Goal: Task Accomplishment & Management: Manage account settings

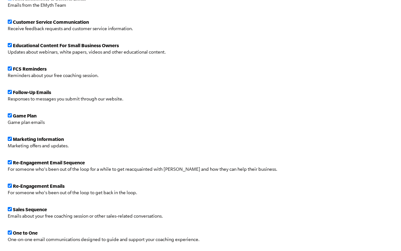
click at [8, 23] on input "checkbox" at bounding box center [10, 22] width 4 height 4
checkbox input "false"
click at [9, 47] on input "checkbox" at bounding box center [10, 45] width 4 height 4
checkbox input "false"
click at [10, 70] on input "checkbox" at bounding box center [10, 68] width 4 height 4
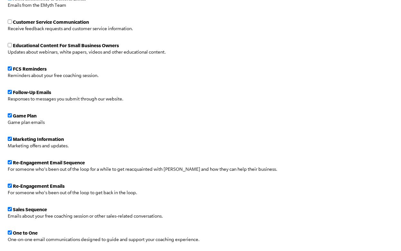
checkbox input "false"
click at [9, 93] on input "checkbox" at bounding box center [10, 92] width 4 height 4
checkbox input "false"
click at [10, 117] on input "checkbox" at bounding box center [10, 115] width 4 height 4
checkbox input "false"
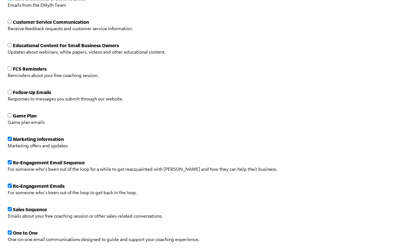
click at [9, 139] on input "checkbox" at bounding box center [10, 139] width 4 height 4
checkbox input "false"
click at [10, 163] on input "checkbox" at bounding box center [10, 162] width 4 height 4
checkbox input "false"
click at [11, 187] on input "checkbox" at bounding box center [10, 186] width 4 height 4
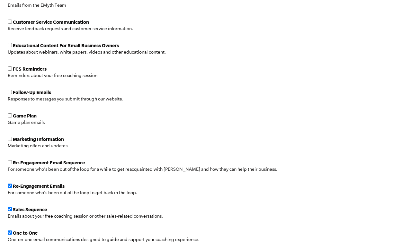
checkbox input "false"
click at [9, 211] on input "checkbox" at bounding box center [10, 209] width 4 height 4
checkbox input "false"
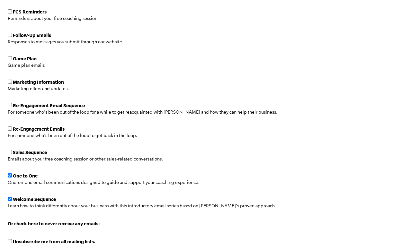
scroll to position [259, 0]
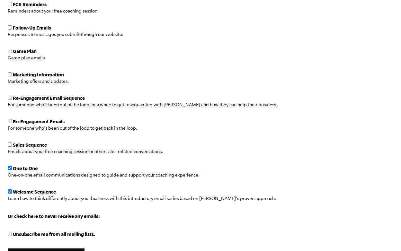
click at [10, 170] on input "checkbox" at bounding box center [10, 168] width 4 height 4
checkbox input "false"
click at [9, 193] on input "checkbox" at bounding box center [10, 191] width 4 height 4
checkbox input "false"
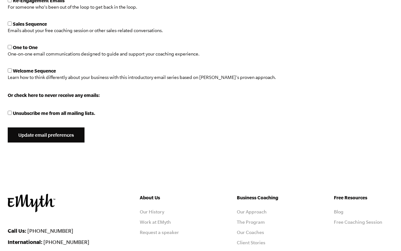
scroll to position [377, 0]
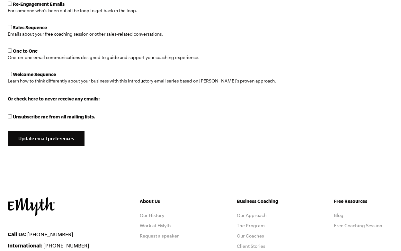
click at [41, 118] on span "Unsubscribe me from all mailing lists." at bounding box center [54, 116] width 83 height 5
click at [12, 118] on input "Unsubscribe me from all mailing lists." at bounding box center [10, 116] width 4 height 4
checkbox input "true"
checkbox input "false"
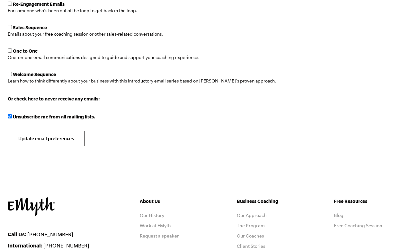
click at [40, 142] on input "Update email preferences" at bounding box center [46, 138] width 77 height 15
